Goal: Task Accomplishment & Management: Complete application form

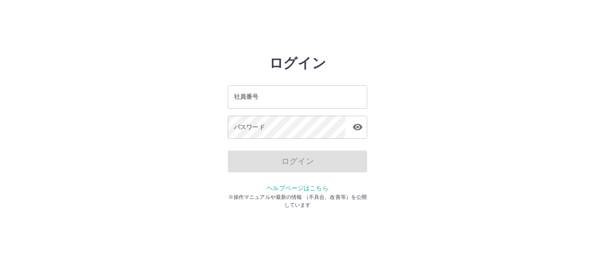
click at [278, 97] on input "社員番号" at bounding box center [297, 96] width 139 height 23
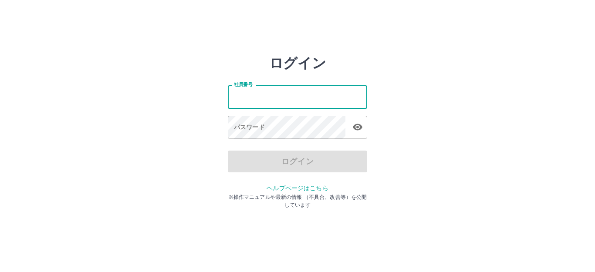
type input "*******"
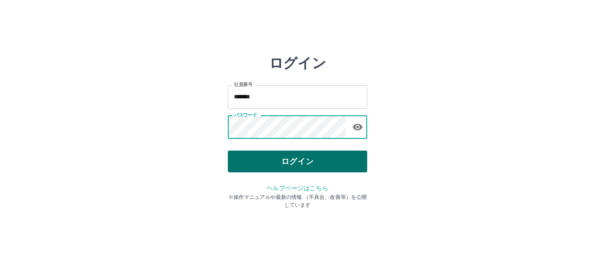
click at [289, 153] on button "ログイン" at bounding box center [297, 162] width 139 height 22
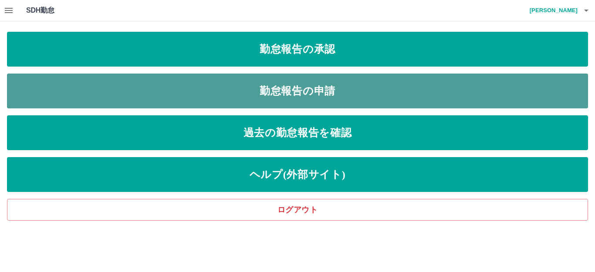
click at [299, 103] on link "勤怠報告の申請" at bounding box center [297, 91] width 581 height 35
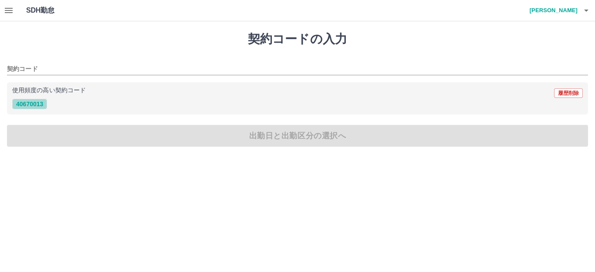
click at [41, 104] on button "40670013" at bounding box center [29, 104] width 35 height 10
type input "********"
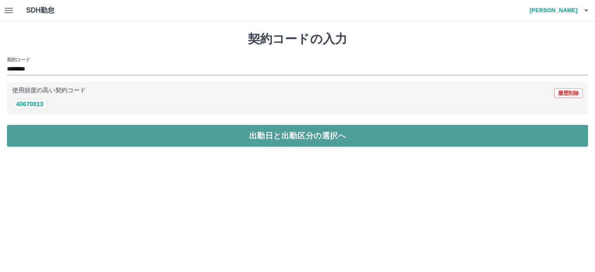
click at [53, 129] on button "出勤日と出勤区分の選択へ" at bounding box center [297, 136] width 581 height 22
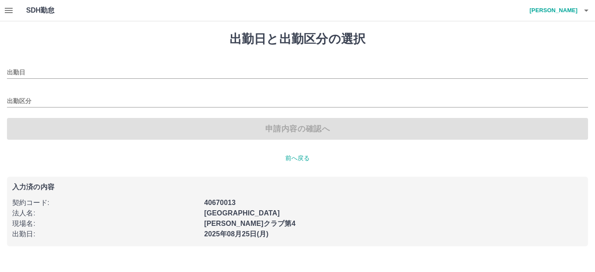
type input "**********"
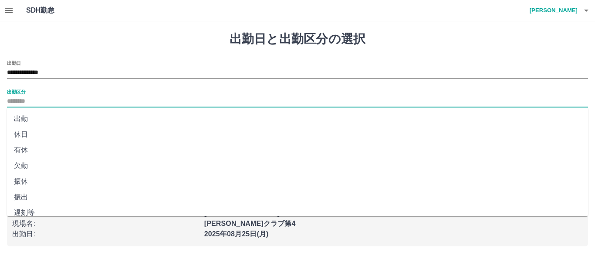
click at [25, 103] on input "出勤区分" at bounding box center [297, 101] width 581 height 11
click at [27, 115] on li "出勤" at bounding box center [297, 119] width 581 height 16
type input "**"
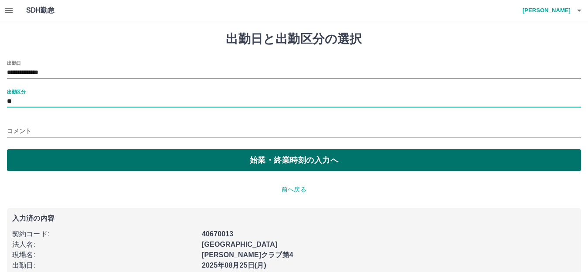
click at [22, 154] on button "始業・終業時刻の入力へ" at bounding box center [294, 160] width 574 height 22
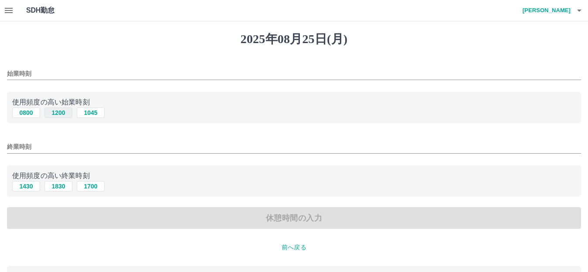
click at [56, 114] on button "1200" at bounding box center [58, 113] width 28 height 10
type input "****"
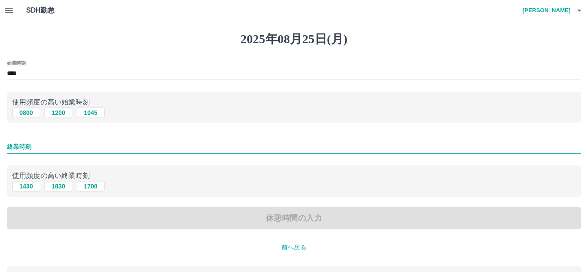
click at [12, 149] on input "終業時刻" at bounding box center [294, 147] width 574 height 13
type input "****"
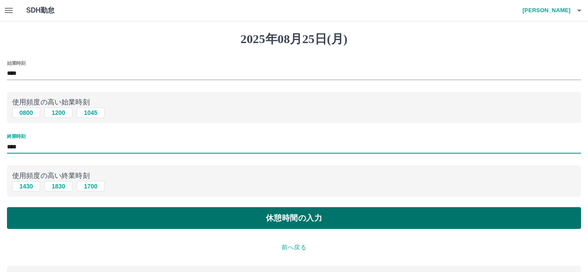
click at [97, 218] on button "休憩時間の入力" at bounding box center [294, 218] width 574 height 22
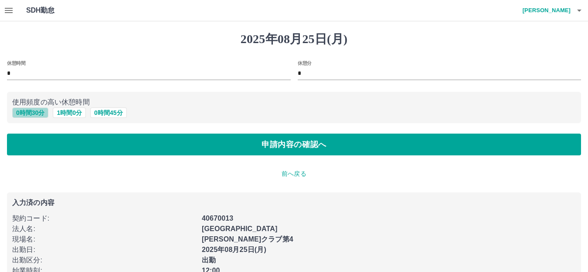
click at [31, 114] on button "0 時間 30 分" at bounding box center [30, 113] width 36 height 10
type input "**"
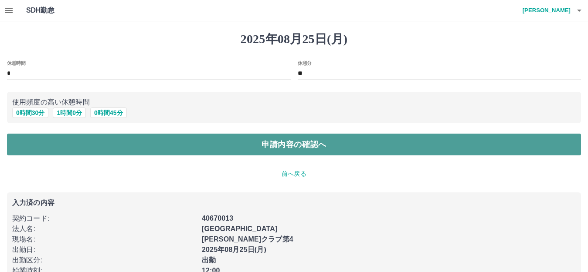
click at [68, 148] on button "申請内容の確認へ" at bounding box center [294, 145] width 574 height 22
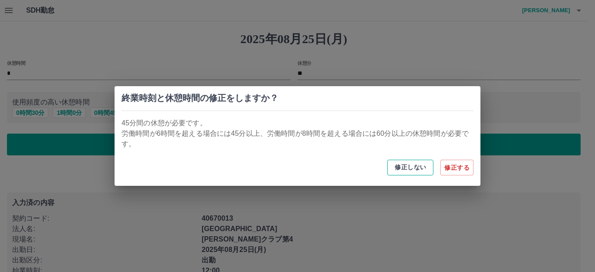
click at [410, 160] on button "修正しない" at bounding box center [410, 168] width 46 height 16
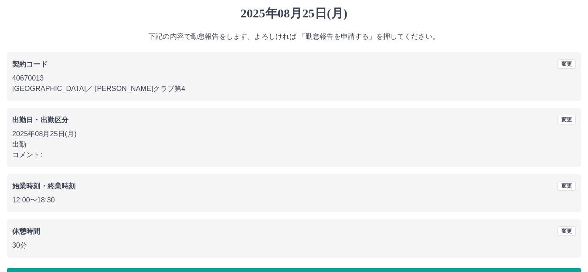
scroll to position [54, 0]
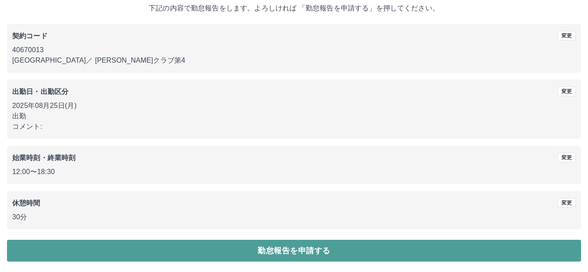
click at [352, 251] on button "勤怠報告を申請する" at bounding box center [294, 251] width 574 height 22
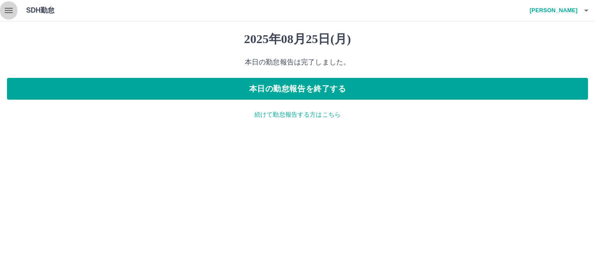
click at [10, 14] on icon "button" at bounding box center [8, 10] width 10 height 10
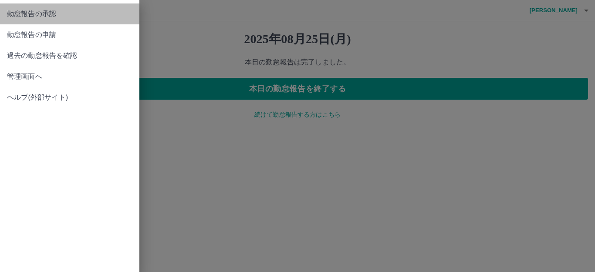
click at [15, 14] on span "勤怠報告の承認" at bounding box center [70, 14] width 126 height 10
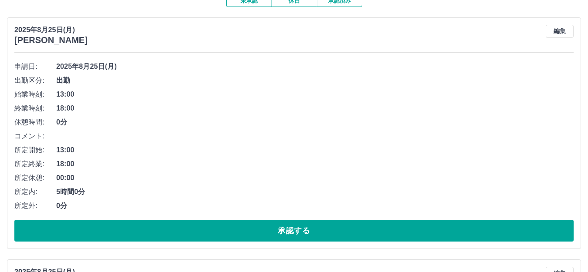
scroll to position [218, 0]
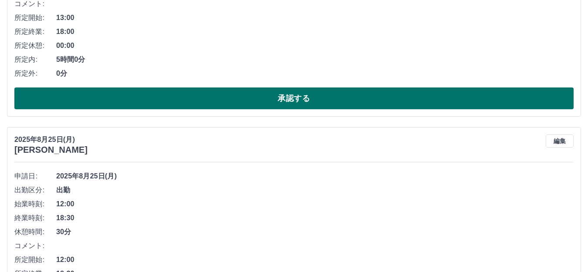
click at [173, 105] on button "承認する" at bounding box center [293, 99] width 559 height 22
click at [151, 102] on button "承認する" at bounding box center [293, 99] width 559 height 22
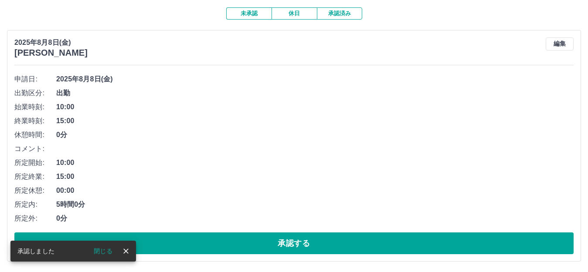
scroll to position [0, 0]
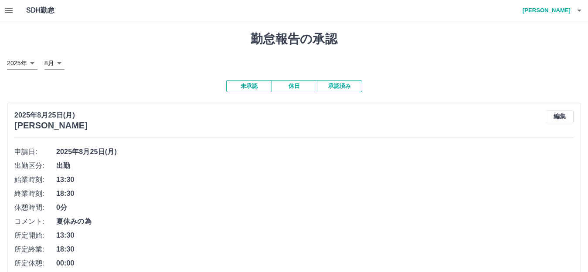
scroll to position [218, 0]
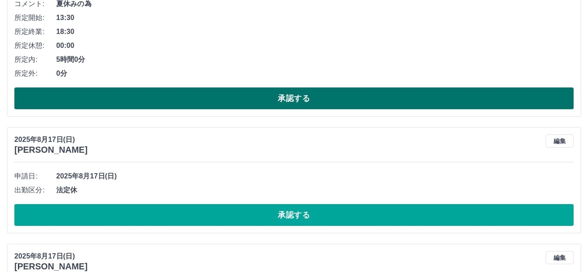
click at [126, 97] on button "承認する" at bounding box center [293, 99] width 559 height 22
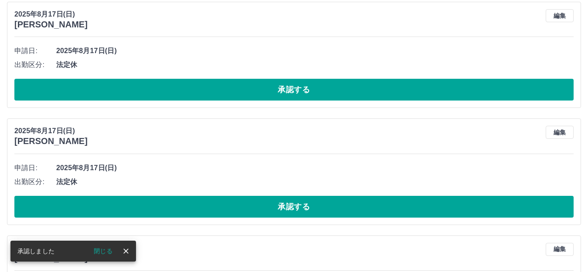
scroll to position [0, 0]
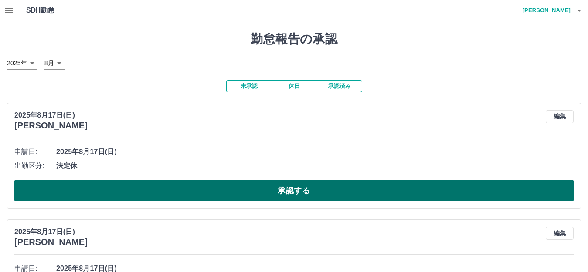
click at [141, 184] on button "承認する" at bounding box center [293, 191] width 559 height 22
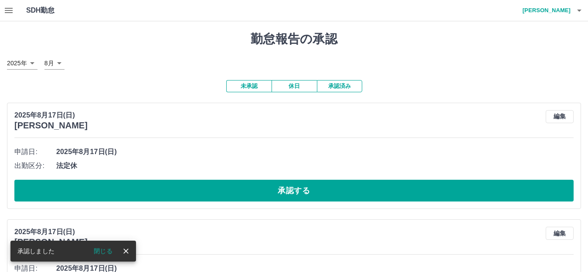
click at [141, 184] on button "承認する" at bounding box center [293, 191] width 559 height 22
click at [140, 184] on button "承認する" at bounding box center [293, 191] width 559 height 22
click at [146, 185] on button "承認する" at bounding box center [293, 191] width 559 height 22
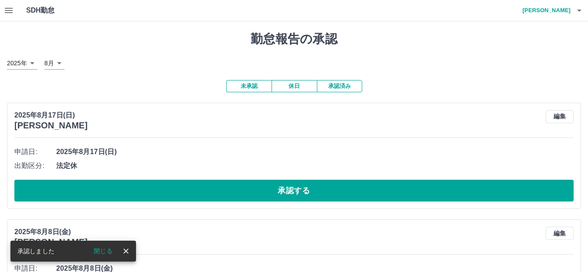
click at [145, 185] on button "承認する" at bounding box center [293, 191] width 559 height 22
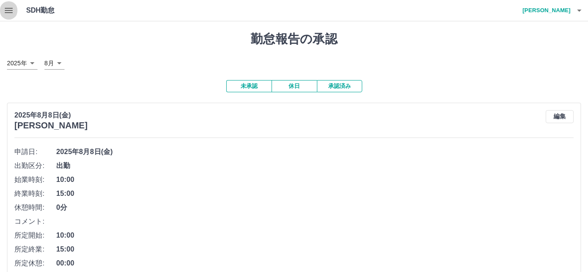
click at [10, 7] on icon "button" at bounding box center [8, 10] width 10 height 10
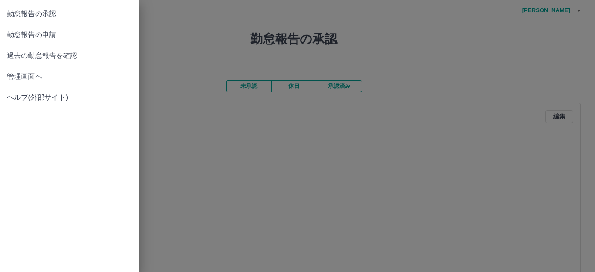
click at [248, 190] on div at bounding box center [297, 136] width 595 height 272
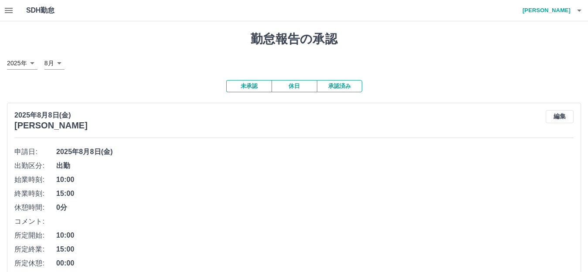
click at [578, 11] on icon "button" at bounding box center [579, 10] width 10 height 10
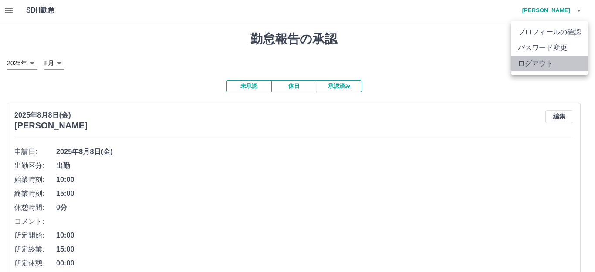
click at [545, 59] on li "ログアウト" at bounding box center [549, 64] width 77 height 16
